Goal: Check status

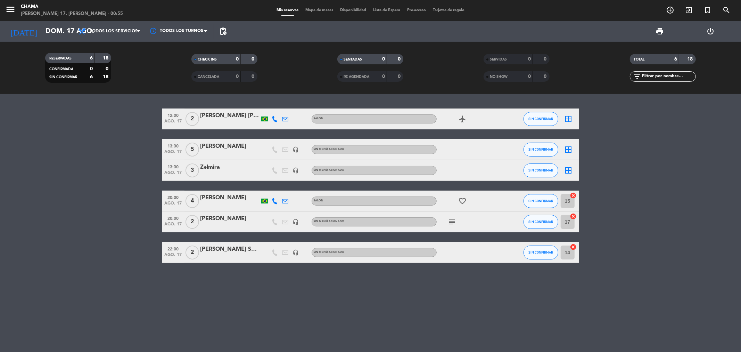
drag, startPoint x: 203, startPoint y: 146, endPoint x: 241, endPoint y: 141, distance: 38.5
click at [241, 142] on div "[PERSON_NAME]" at bounding box center [229, 146] width 59 height 9
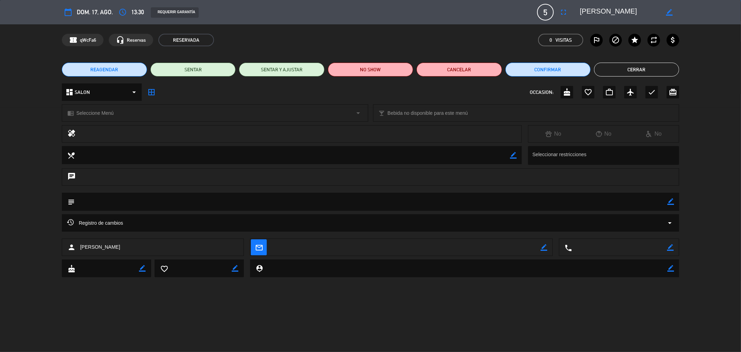
click at [619, 64] on button "Cerrar" at bounding box center [636, 70] width 85 height 14
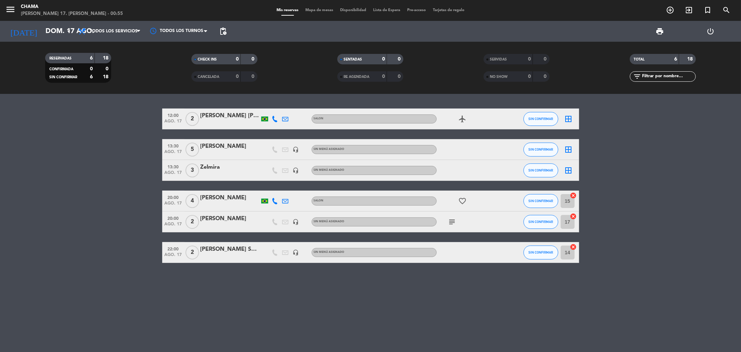
click at [464, 119] on icon "airplanemode_active" at bounding box center [462, 119] width 8 height 8
click at [462, 199] on icon "favorite_border" at bounding box center [462, 201] width 8 height 8
click at [453, 224] on icon "subject" at bounding box center [452, 221] width 8 height 8
click at [644, 184] on bookings-row "12:00 ago. 17 2 [PERSON_NAME] [PERSON_NAME] SALON airplanemode_active SIN CONFI…" at bounding box center [370, 185] width 741 height 154
click at [460, 199] on icon "favorite_border" at bounding box center [462, 201] width 8 height 8
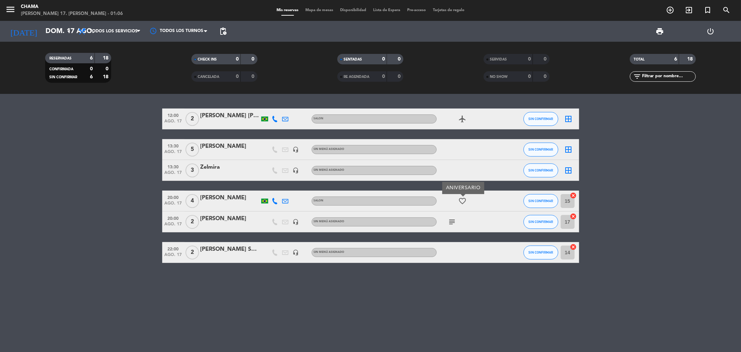
click at [452, 221] on icon "subject" at bounding box center [452, 221] width 8 height 8
click at [462, 116] on icon "airplanemode_active" at bounding box center [462, 119] width 8 height 8
click at [53, 32] on input "dom. 17 ago." at bounding box center [86, 31] width 88 height 15
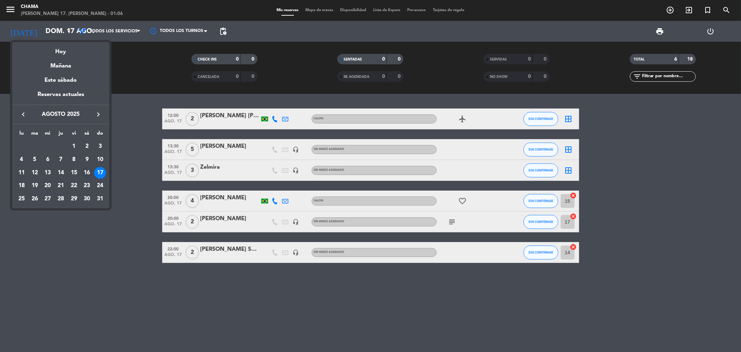
click at [87, 170] on div "16" at bounding box center [87, 173] width 12 height 12
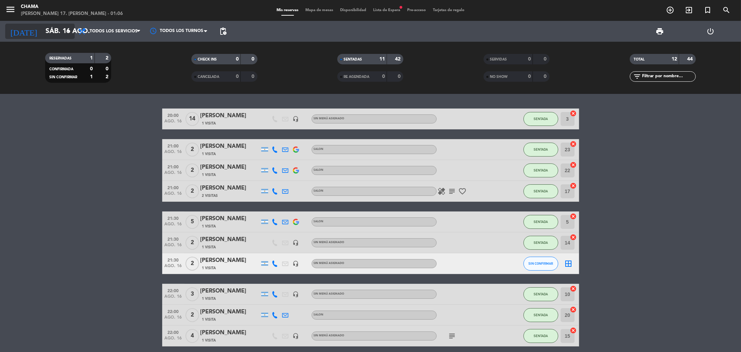
click at [42, 33] on input "sáb. 16 ago." at bounding box center [86, 31] width 88 height 15
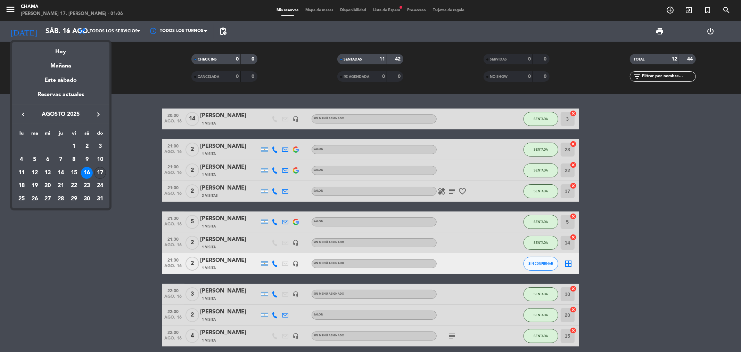
click at [98, 169] on div "17" at bounding box center [100, 173] width 12 height 12
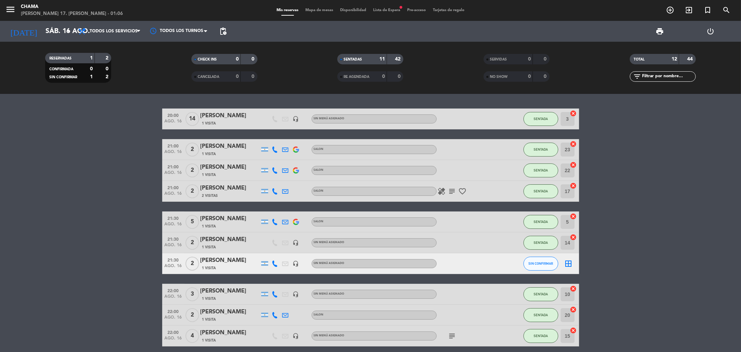
type input "dom. 17 ago."
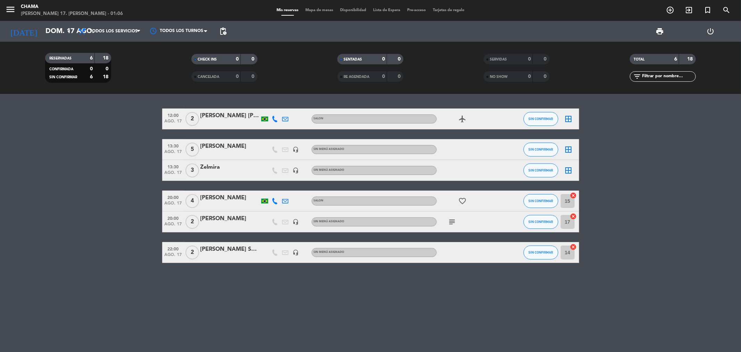
click at [453, 221] on icon "subject" at bounding box center [452, 221] width 8 height 8
